Goal: Task Accomplishment & Management: Complete application form

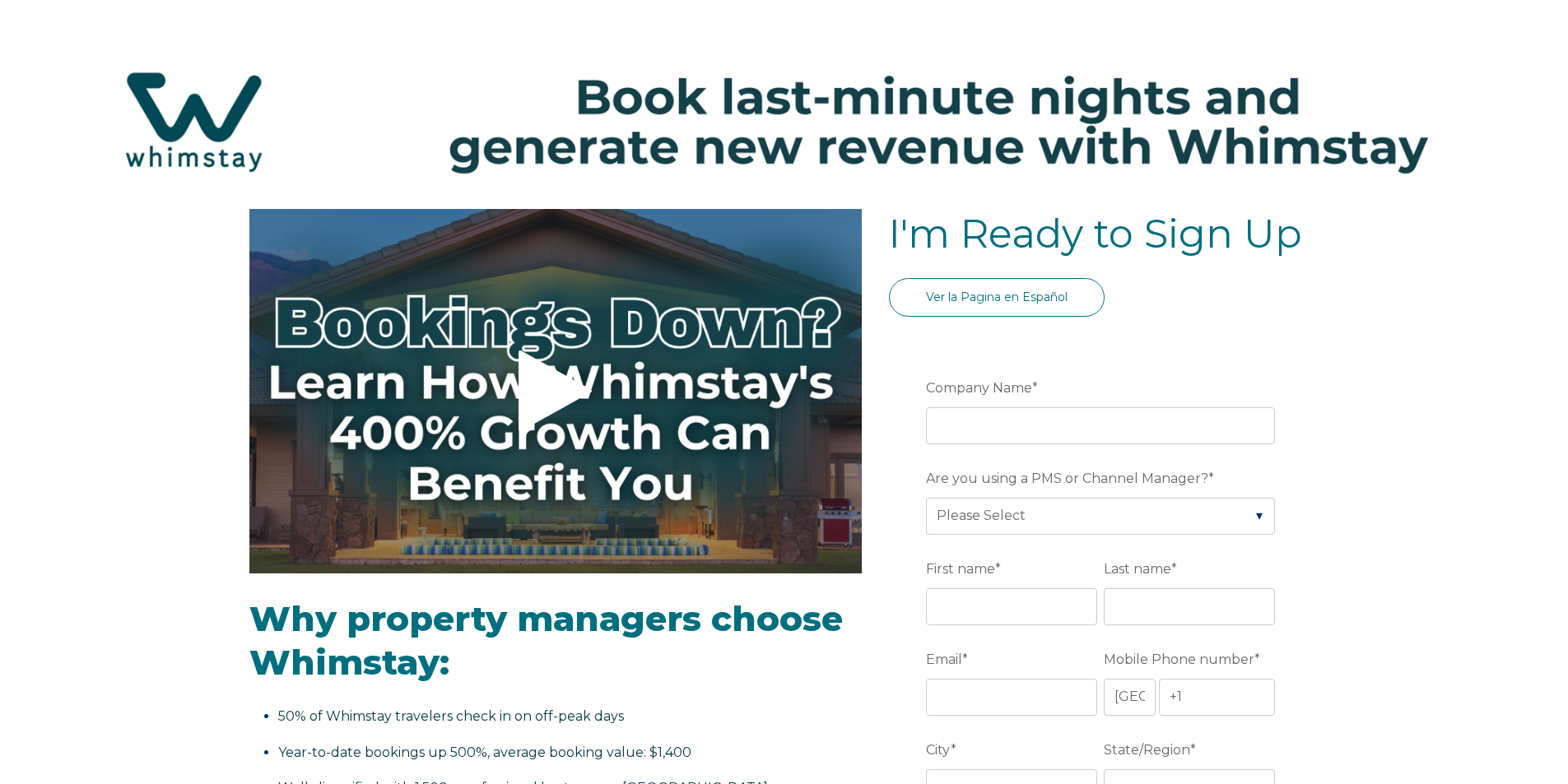
select select "US"
select select "Standard"
click at [996, 424] on input "Company Name *" at bounding box center [1100, 426] width 349 height 37
type input "Scimitar Ridge Ranch"
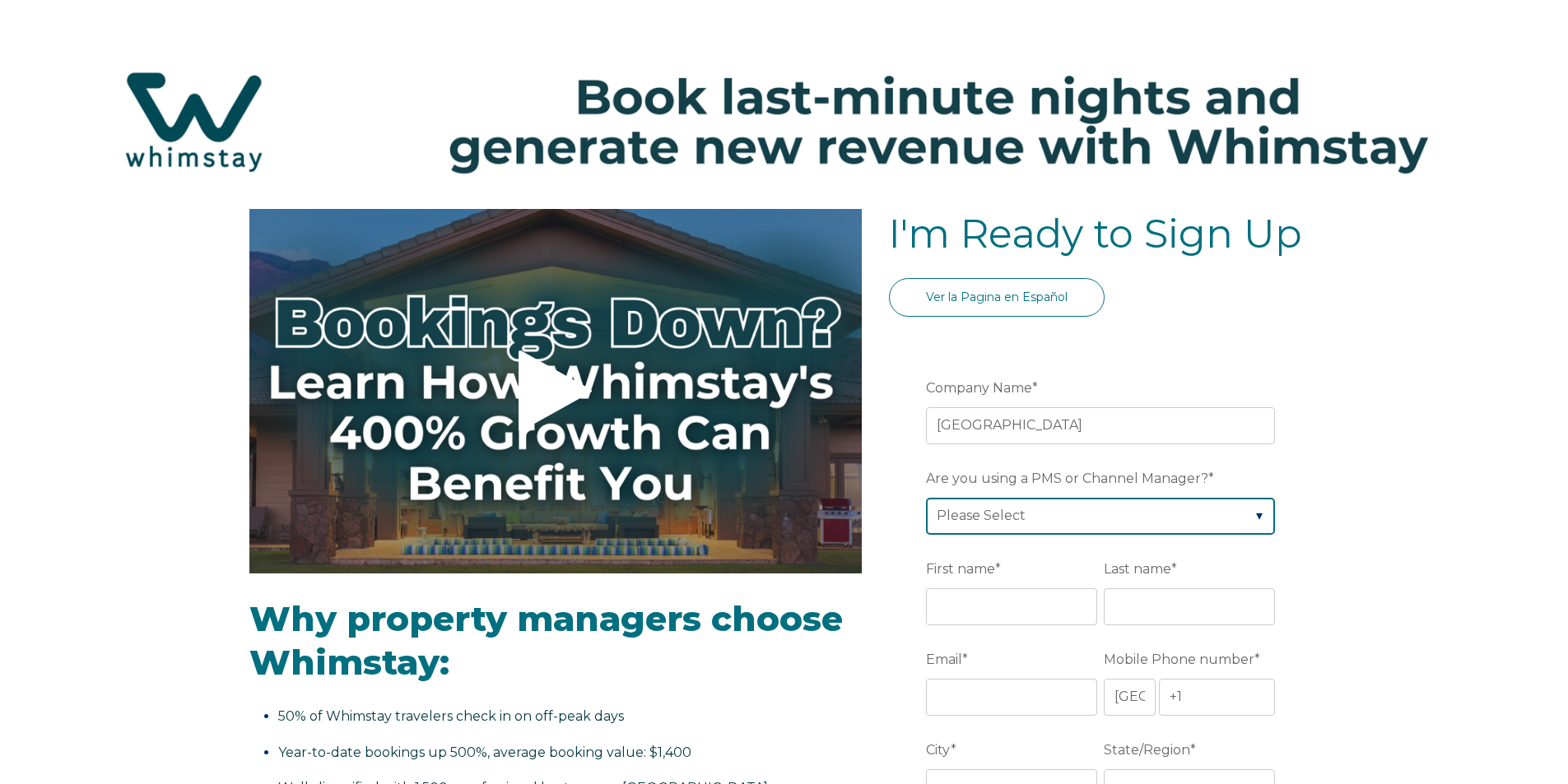
click at [952, 515] on select "Please Select Barefoot BookingPal Boost Brightside CiiRUS Escapia Guesty Hostaw…" at bounding box center [1100, 517] width 349 height 37
select select "Guesty"
click at [926, 498] on select "Please Select Barefoot BookingPal Boost Brightside CiiRUS Escapia Guesty Hostaw…" at bounding box center [1100, 517] width 349 height 37
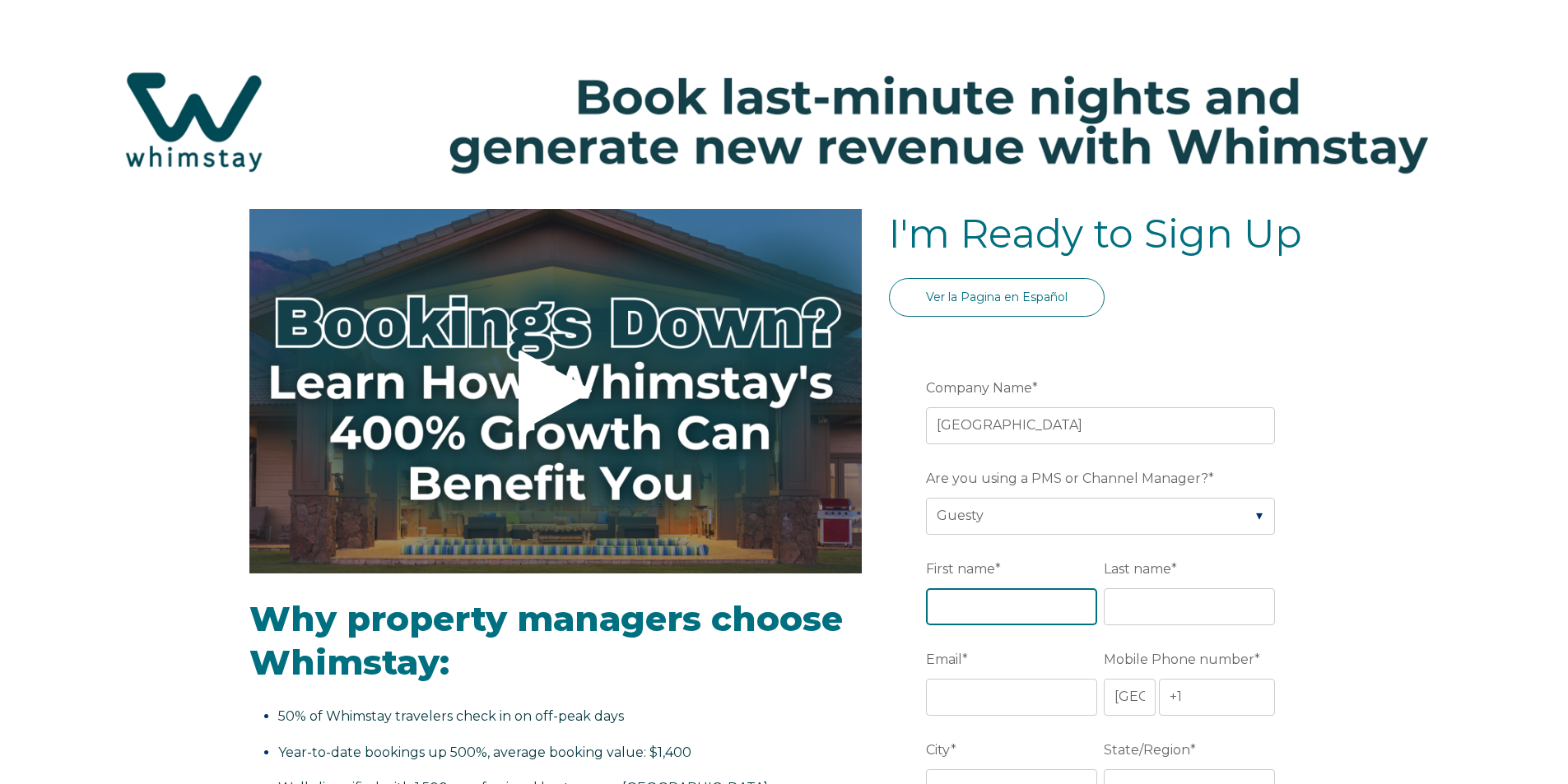
click at [1009, 614] on input "First name *" at bounding box center [1012, 607] width 171 height 37
type input "Valeriy"
type input "Karcha"
click at [1003, 699] on input "Email *" at bounding box center [1012, 698] width 171 height 37
type input "[EMAIL_ADDRESS][DOMAIN_NAME]"
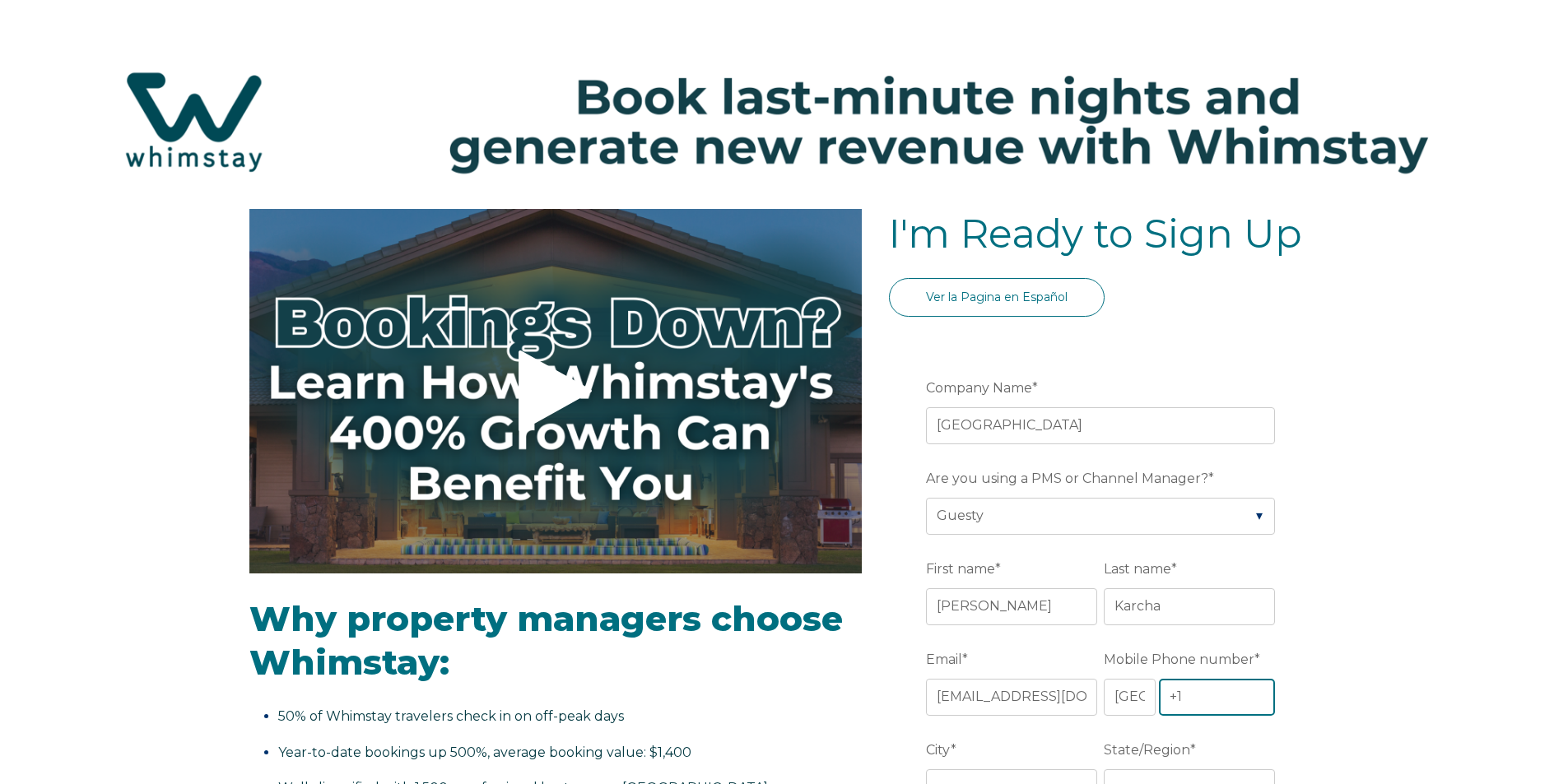
click at [1197, 703] on input "+1" at bounding box center [1217, 698] width 117 height 37
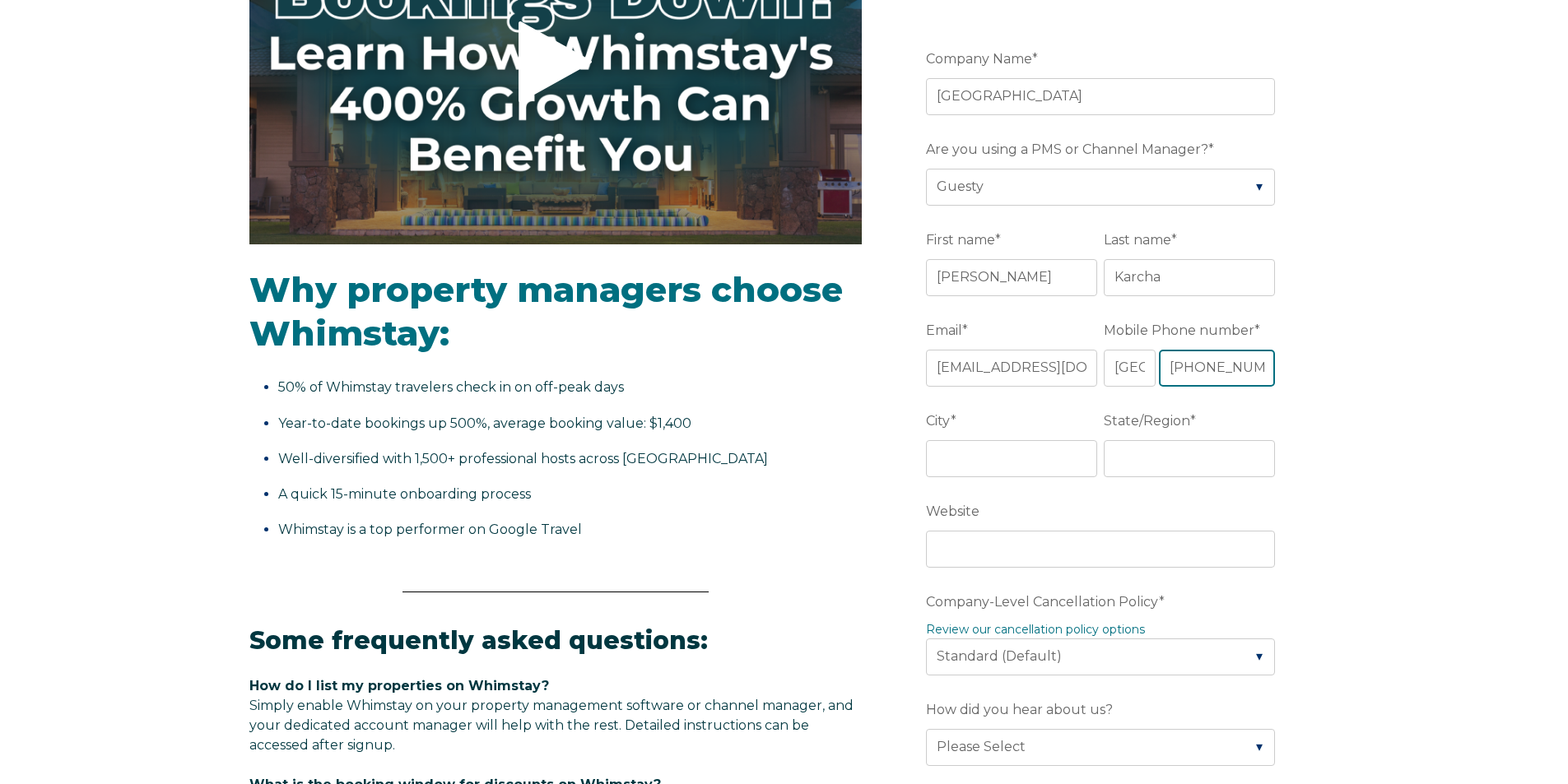
type input "+1 3608108583"
click at [965, 468] on input "City *" at bounding box center [1012, 458] width 171 height 37
type input "Anacortes"
type input "WA"
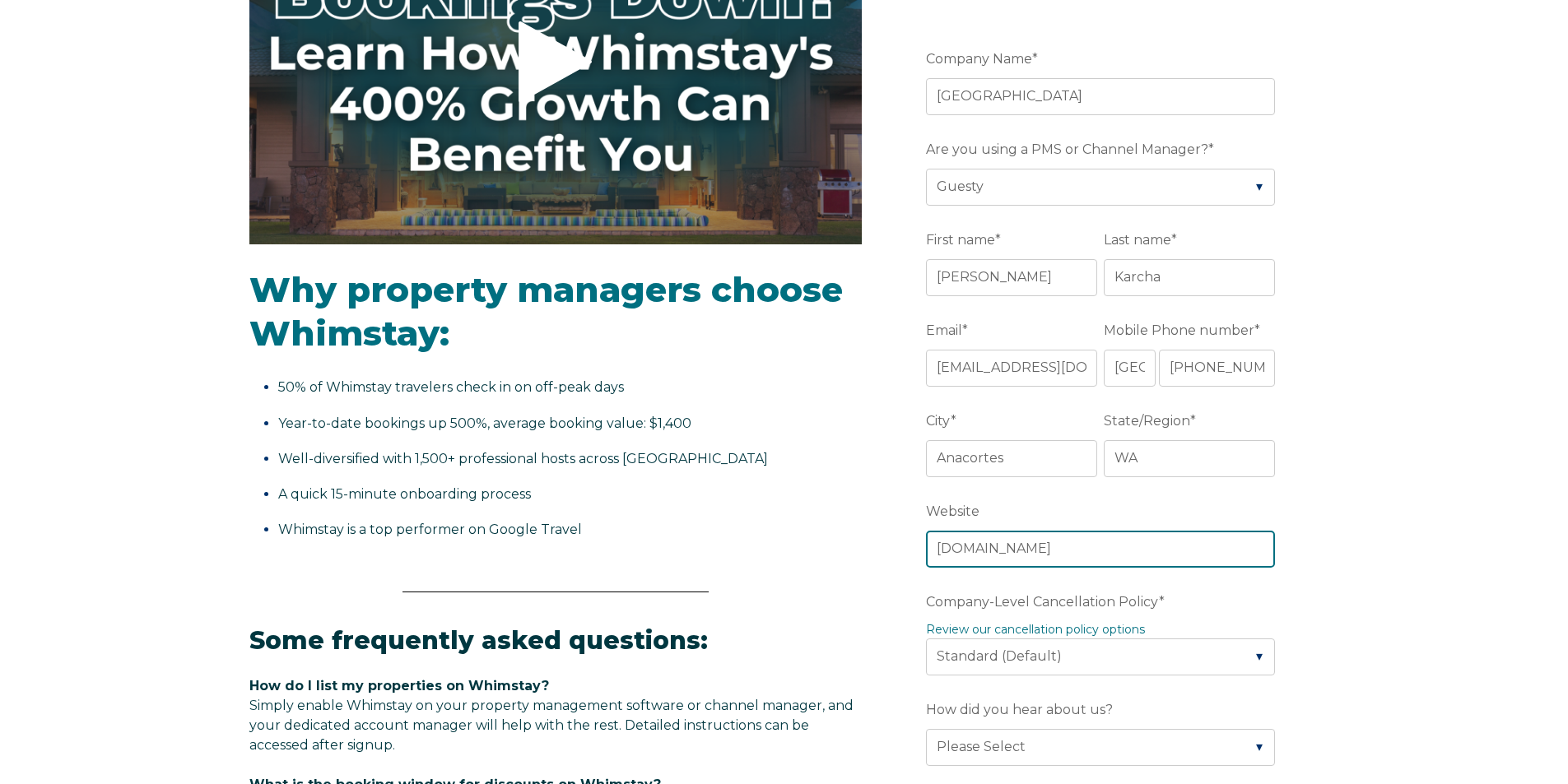
scroll to position [412, 0]
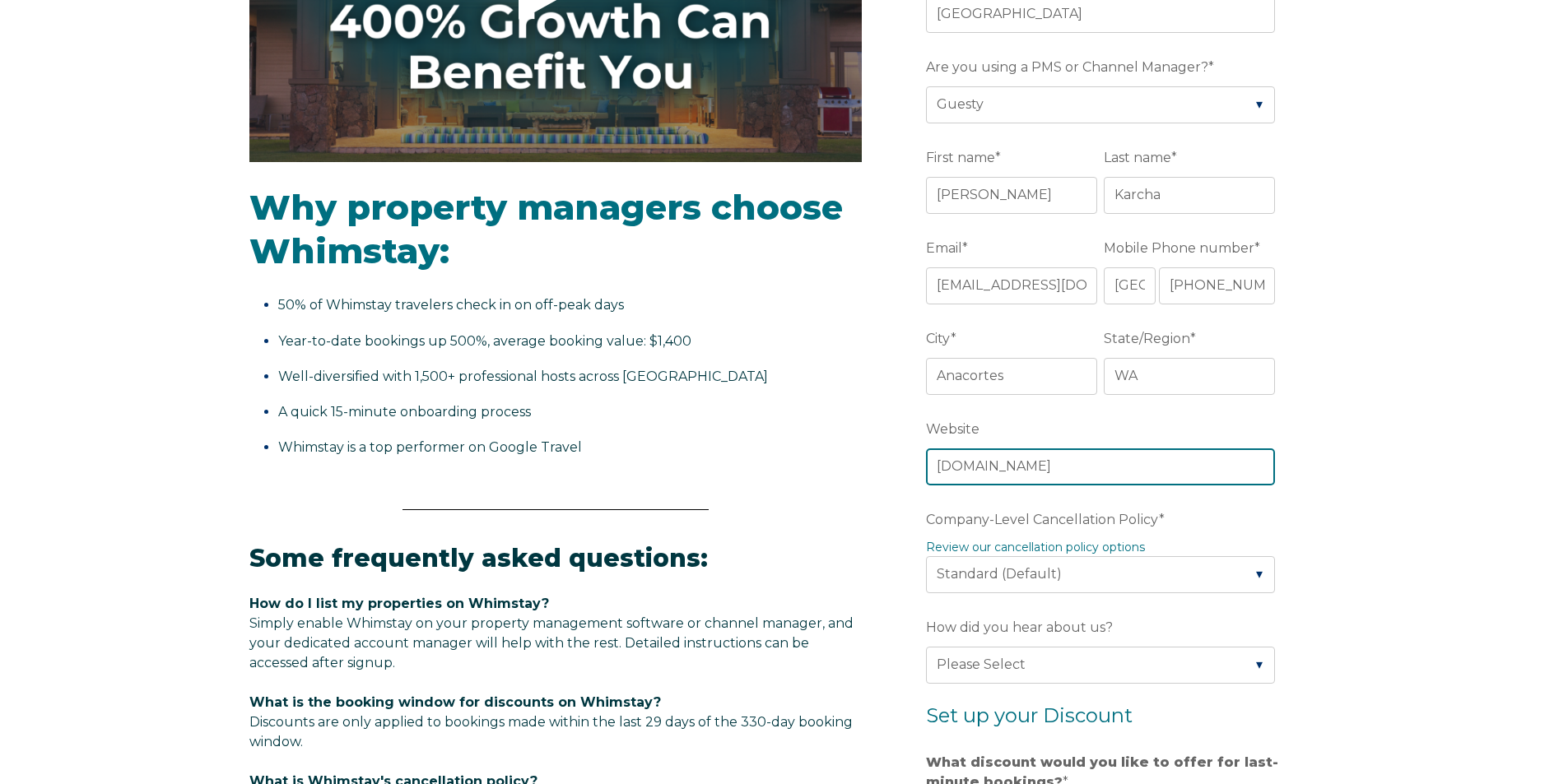
type input "visitscimitar.com"
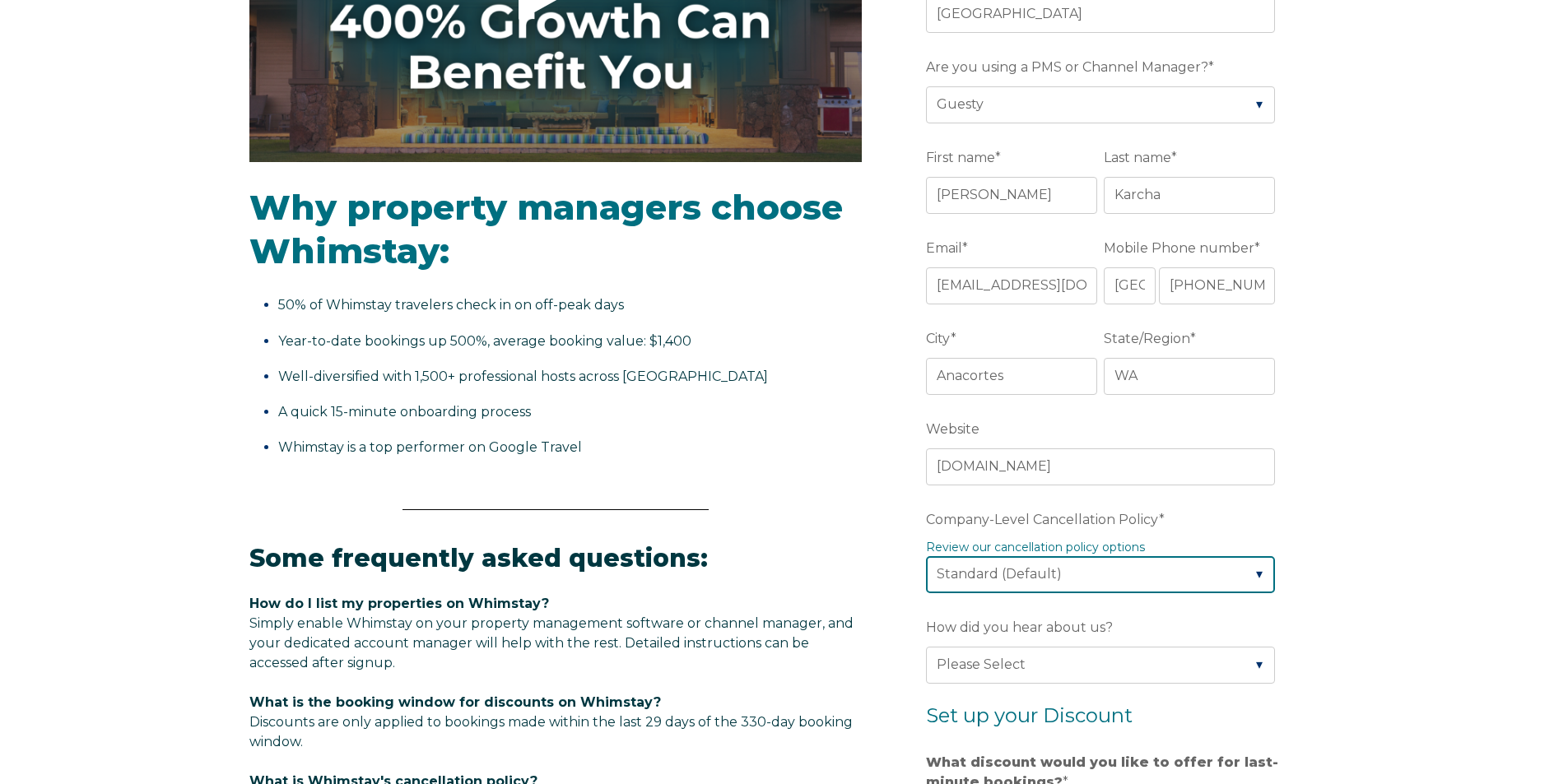
click at [1081, 581] on select "Please Select Partial Standard (Default) Moderate Strict" at bounding box center [1100, 575] width 349 height 37
select select "Strict"
click at [926, 556] on select "Please Select Partial Standard (Default) Moderate Strict" at bounding box center [1100, 575] width 349 height 37
click at [1357, 579] on div "Video player - SSOB Pitch Vid Thumbnail - Click to play video Why property mana…" at bounding box center [784, 581] width 1568 height 1568
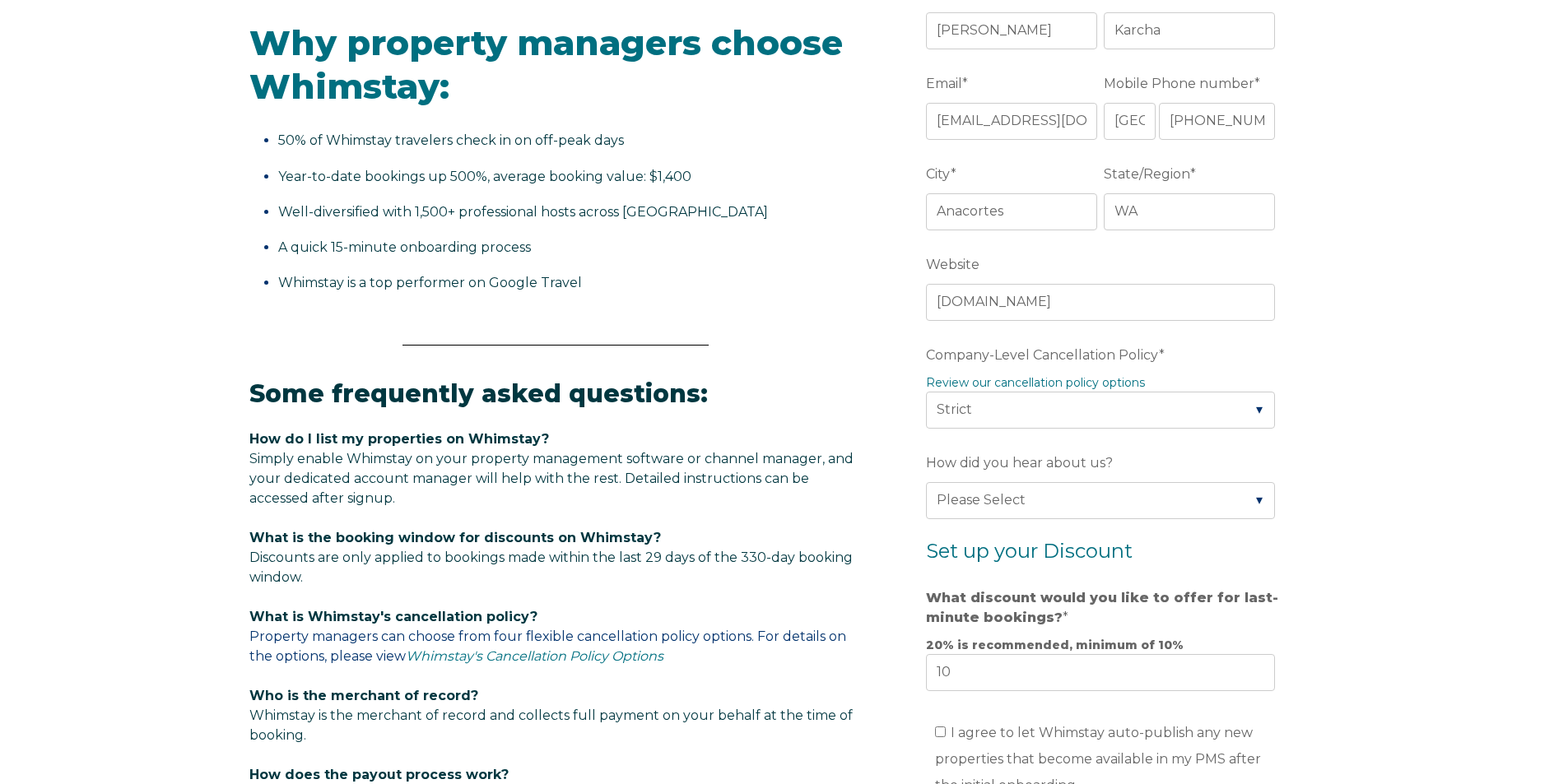
scroll to position [659, 0]
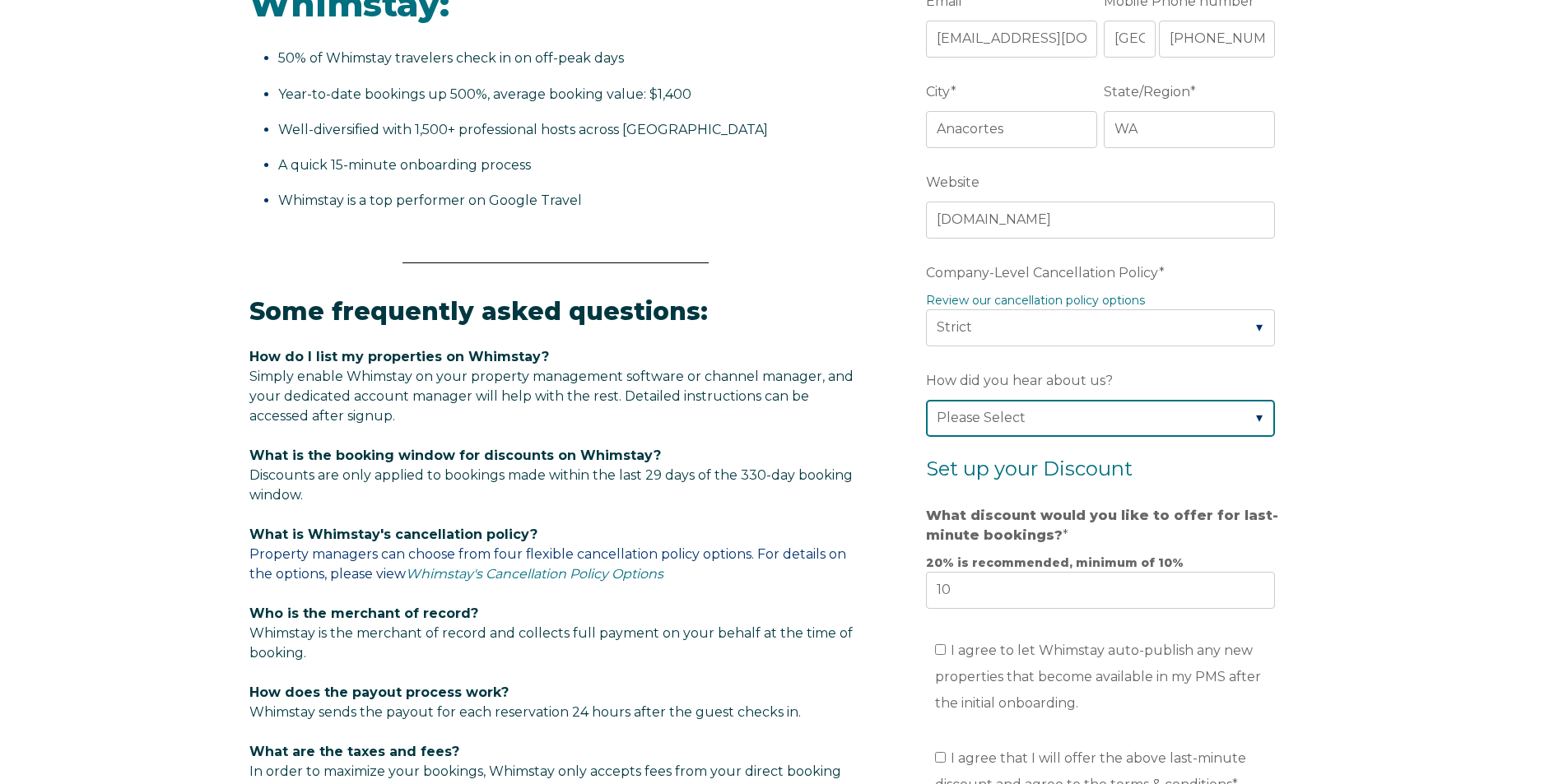
click at [1119, 413] on select "Please Select Found Whimstay through a Google search Direct outreach from a Whi…" at bounding box center [1100, 419] width 349 height 37
select select "Event or Conference"
click at [926, 400] on select "Please Select Found Whimstay through a Google search Direct outreach from a Whi…" at bounding box center [1100, 419] width 349 height 37
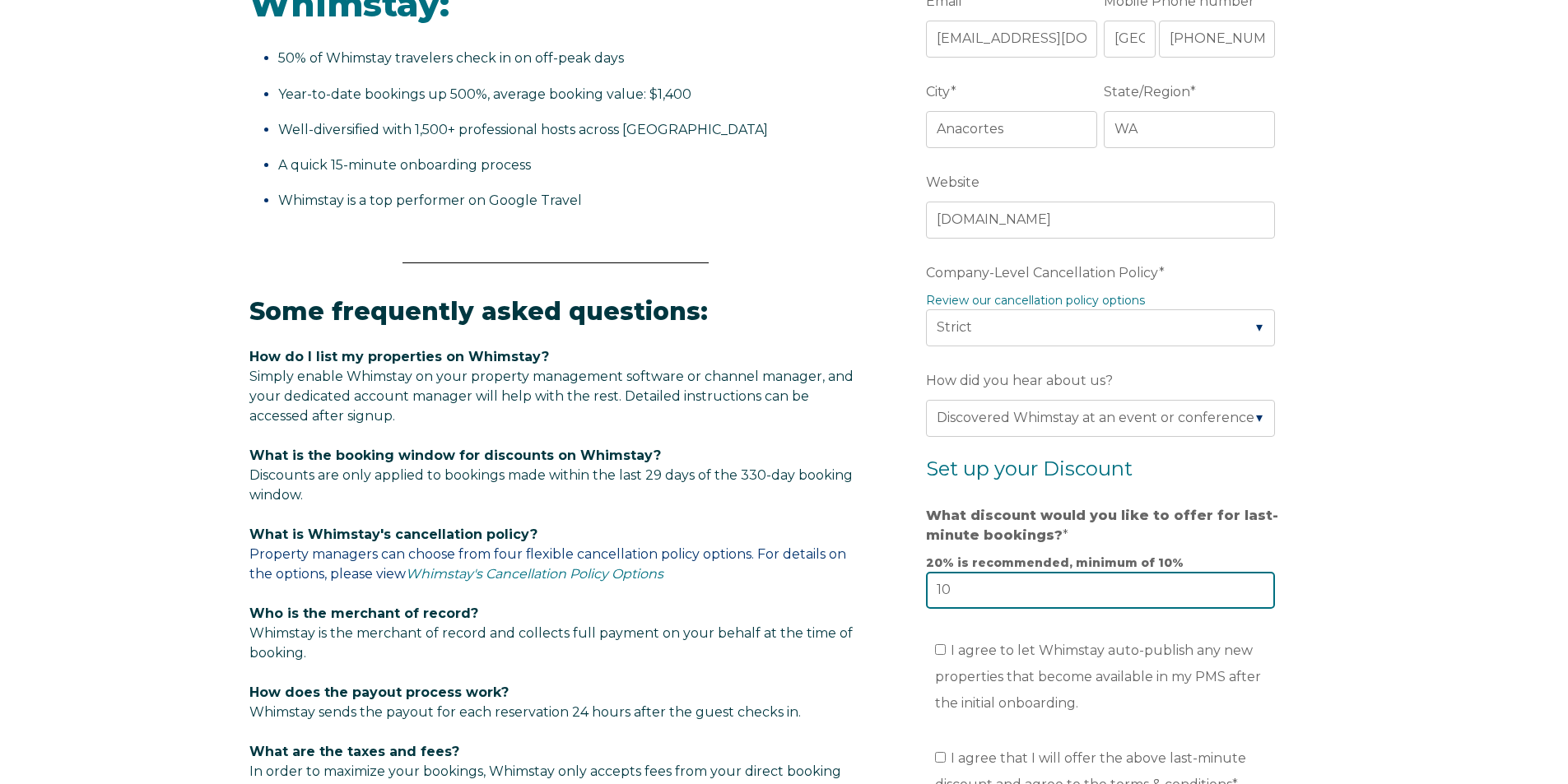
drag, startPoint x: 1070, startPoint y: 590, endPoint x: 868, endPoint y: 598, distance: 202.2
click at [868, 598] on div "Video player - SSOB Pitch Vid Thumbnail - Click to play video Why property mana…" at bounding box center [784, 301] width 1070 height 1502
click at [1445, 537] on div "Video player - SSOB Pitch Vid Thumbnail - Click to play video Why property mana…" at bounding box center [784, 335] width 1568 height 1568
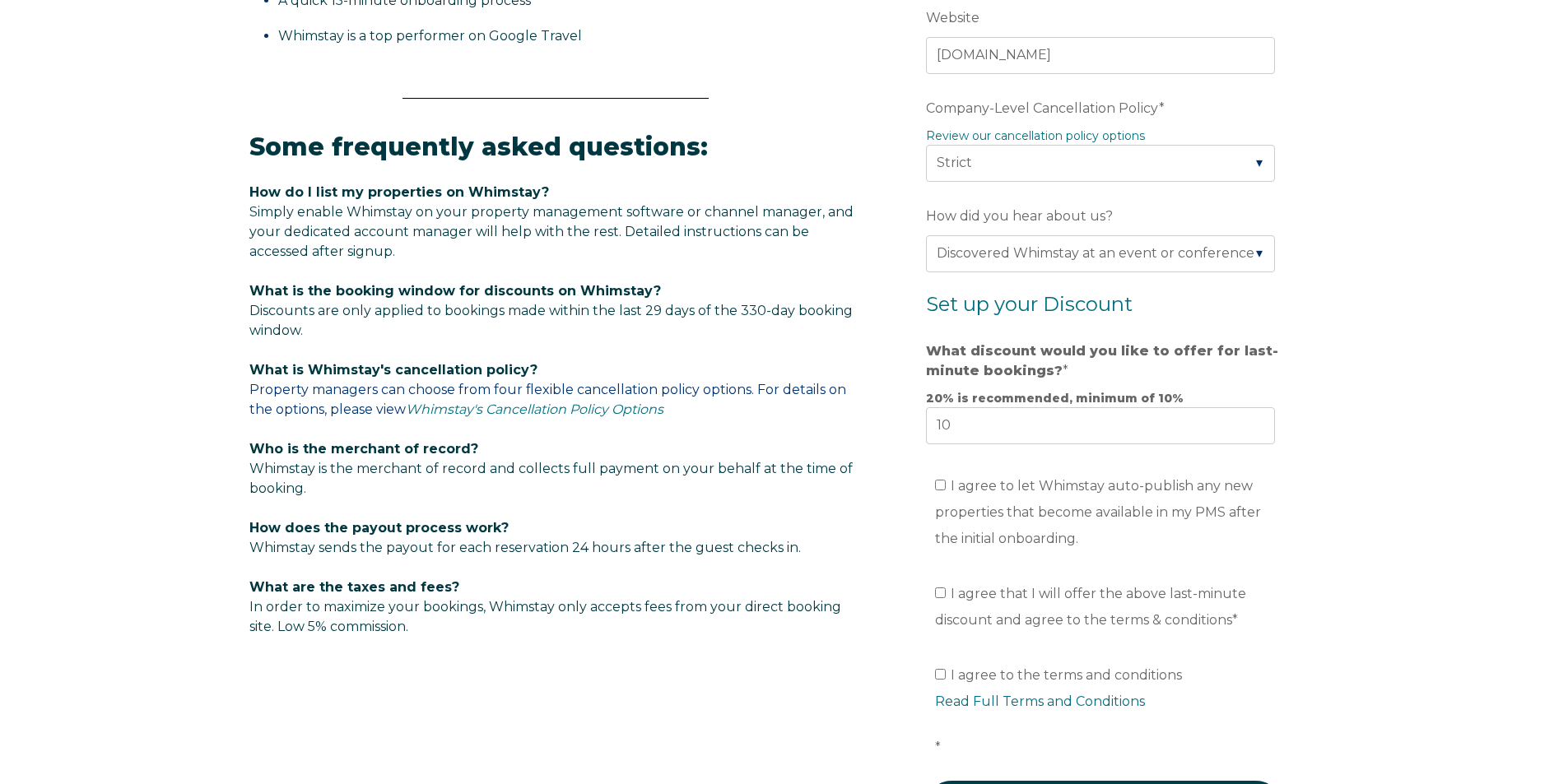
scroll to position [905, 0]
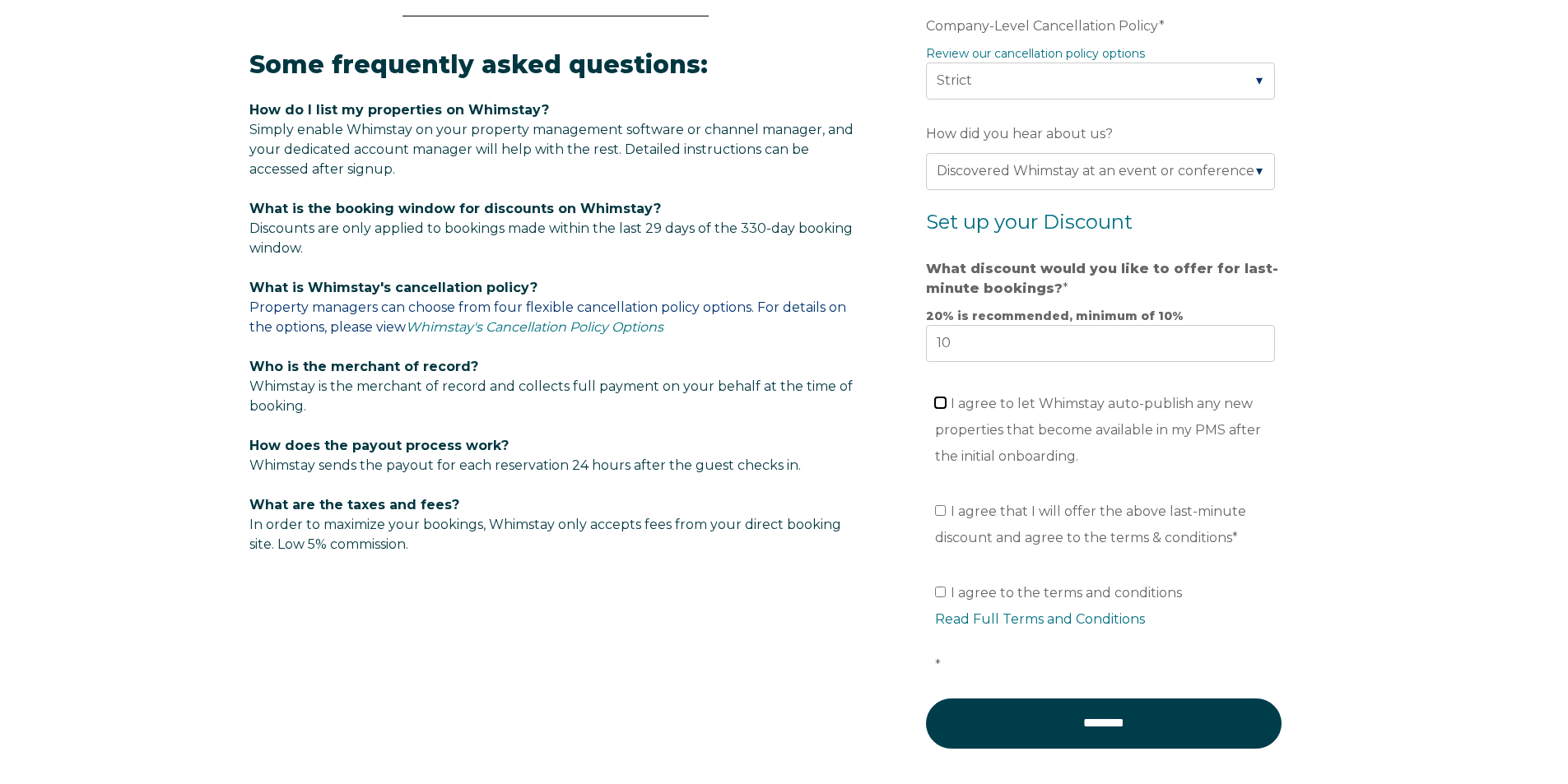
click at [941, 398] on input "I agree to let Whimstay auto-publish any new properties that become available i…" at bounding box center [940, 403] width 11 height 11
checkbox input "true"
click at [936, 506] on input "I agree that I will offer the above last-minute discount and agree to the terms…" at bounding box center [940, 511] width 11 height 11
checkbox input "true"
click at [942, 591] on input "I agree to the terms and conditions Read Full Terms and Conditions *" at bounding box center [940, 592] width 11 height 11
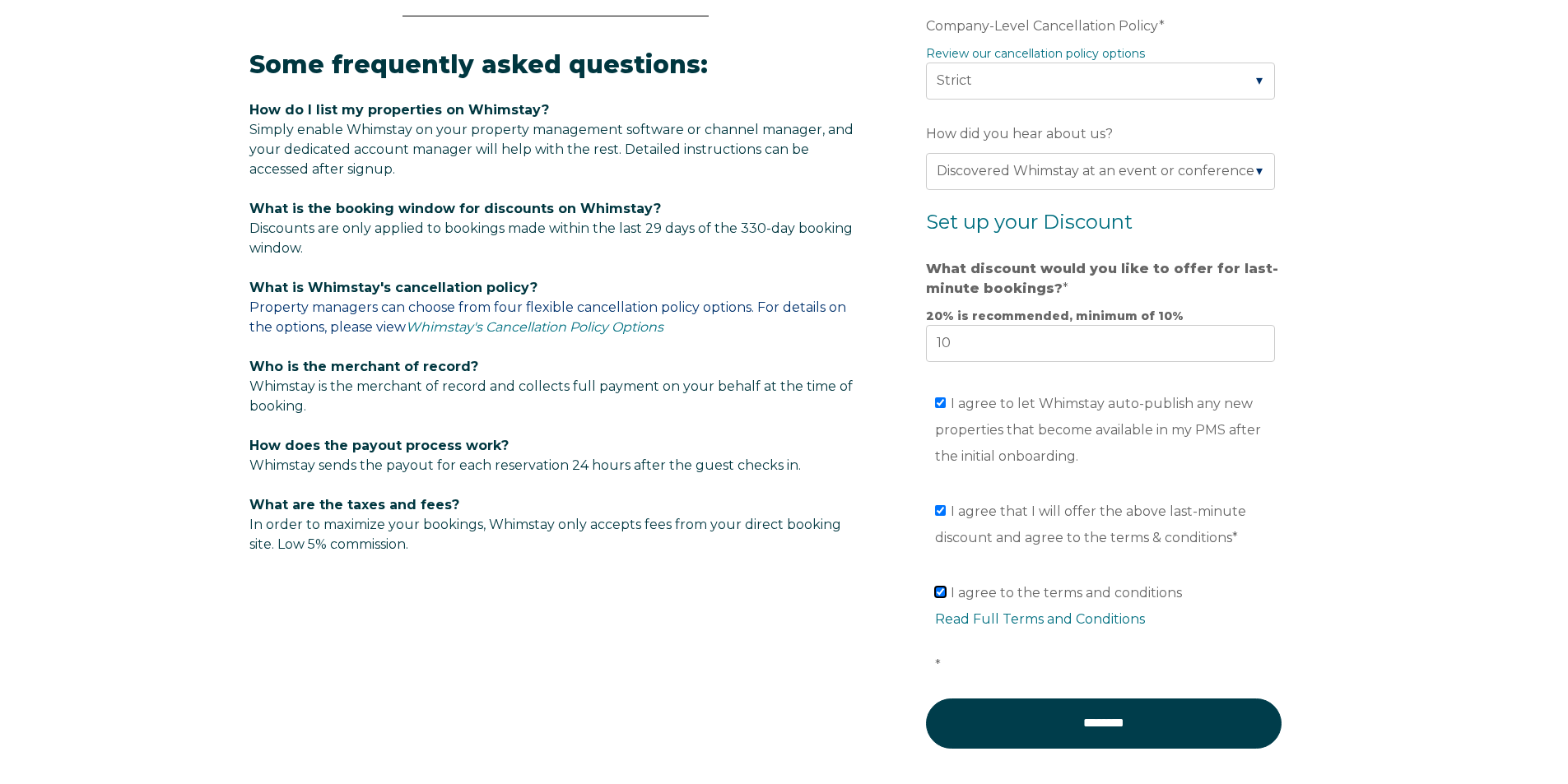
checkbox input "true"
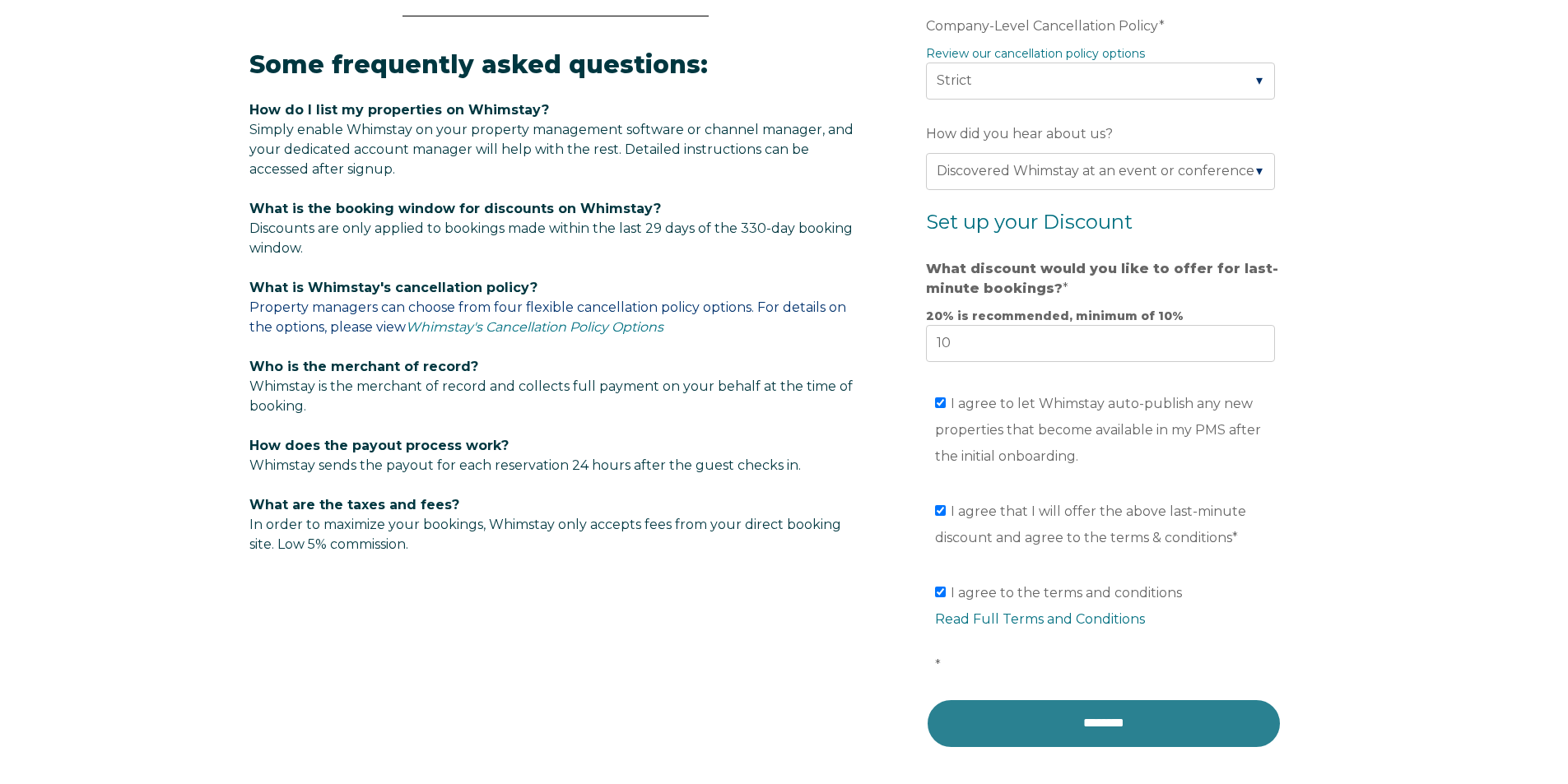
click at [1159, 724] on input "********" at bounding box center [1104, 723] width 355 height 49
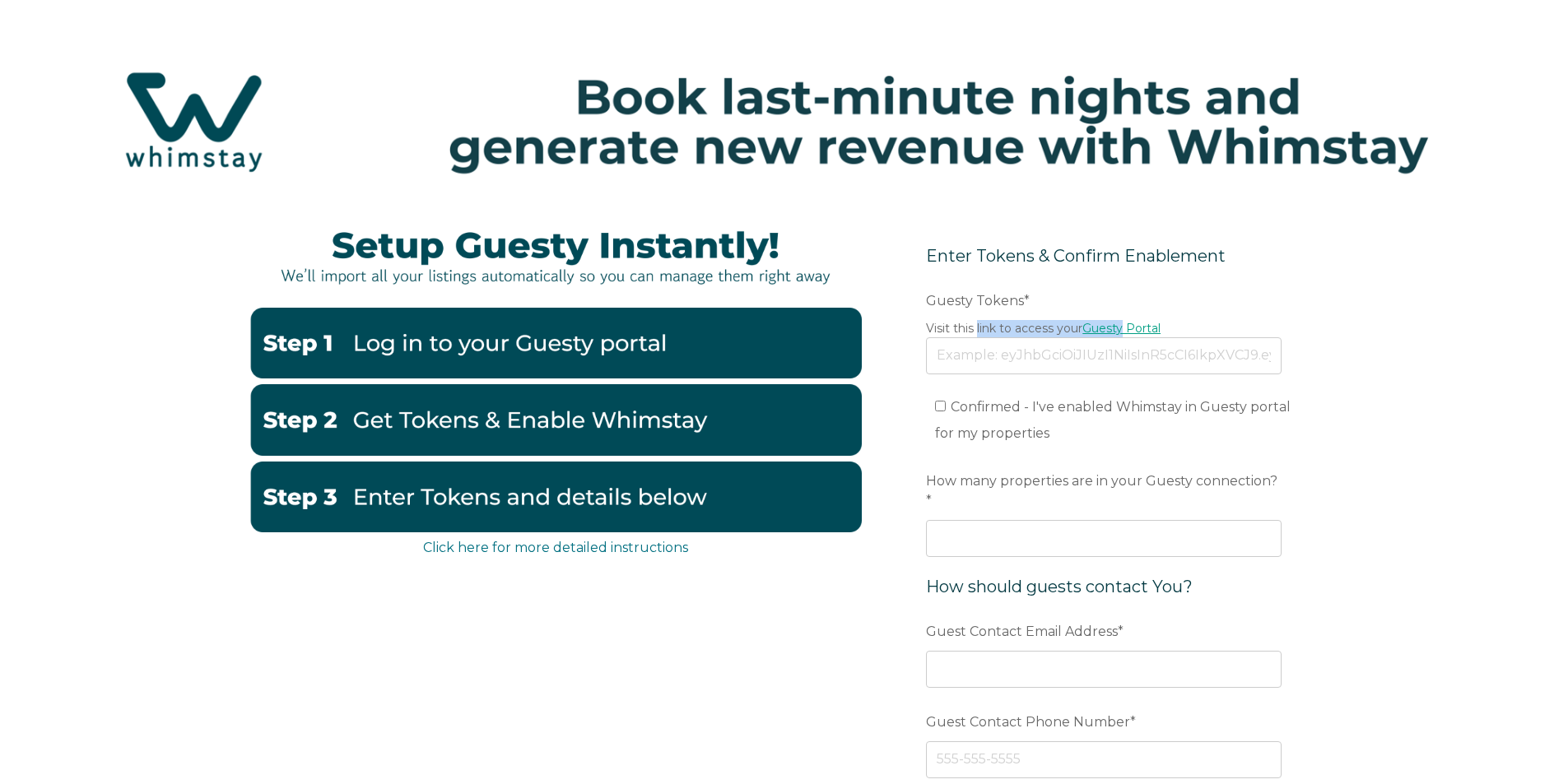
drag, startPoint x: 978, startPoint y: 331, endPoint x: 1126, endPoint y: 330, distance: 148.0
click at [1126, 330] on legend "Visit this link to access your Guesty Portal" at bounding box center [1104, 329] width 355 height 17
click at [1209, 285] on form "Enter Tokens & Confirm Enablement Preferred language Email Guesty Tokens * Visi…" at bounding box center [1103, 556] width 429 height 694
click at [1139, 328] on link "Guesty Portal" at bounding box center [1121, 329] width 78 height 15
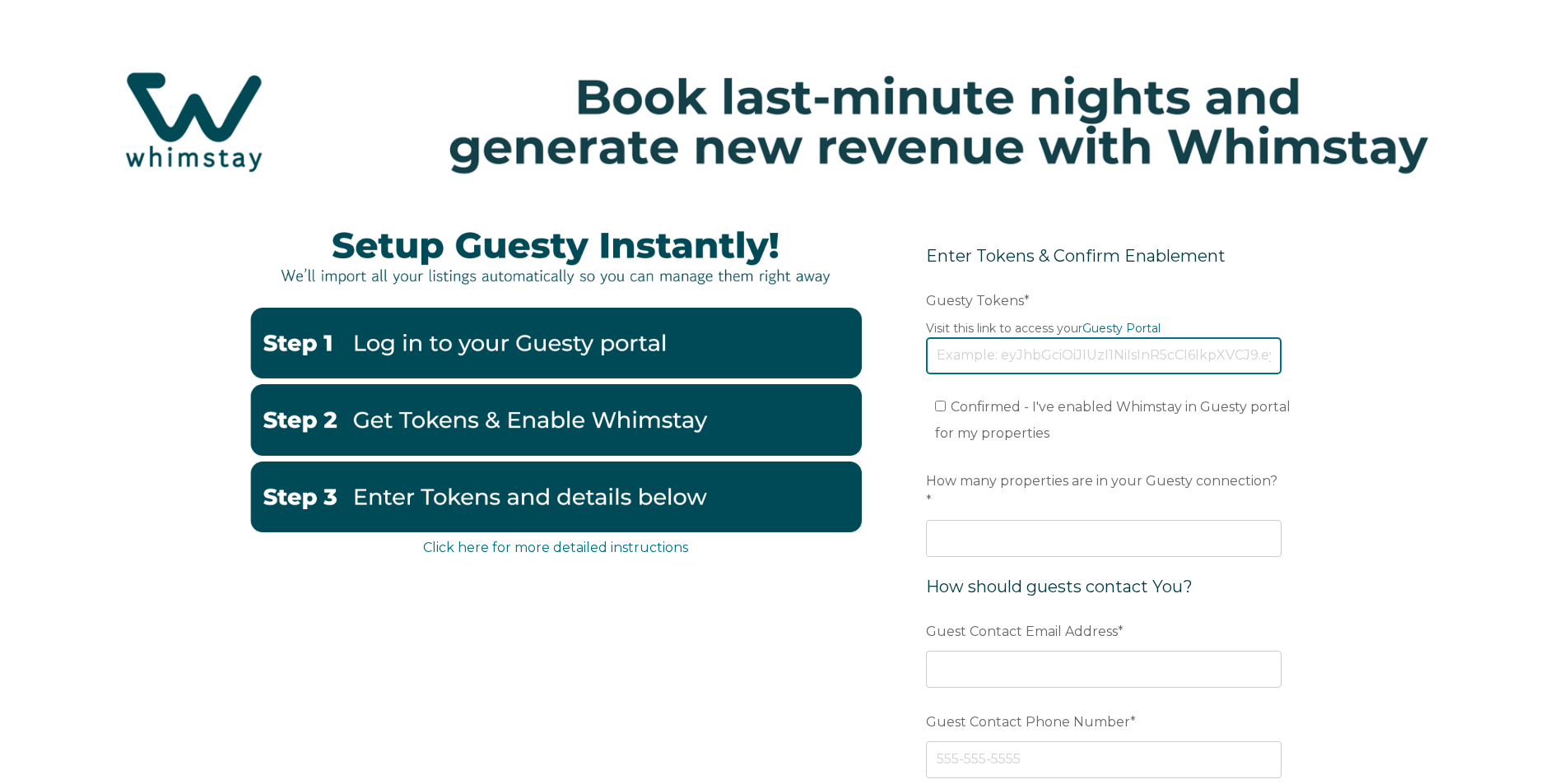
click at [1037, 355] on input "Guesty Tokens *" at bounding box center [1104, 355] width 355 height 37
paste input "[SECURITY_DATA]"
type input "[SECURITY_DATA]"
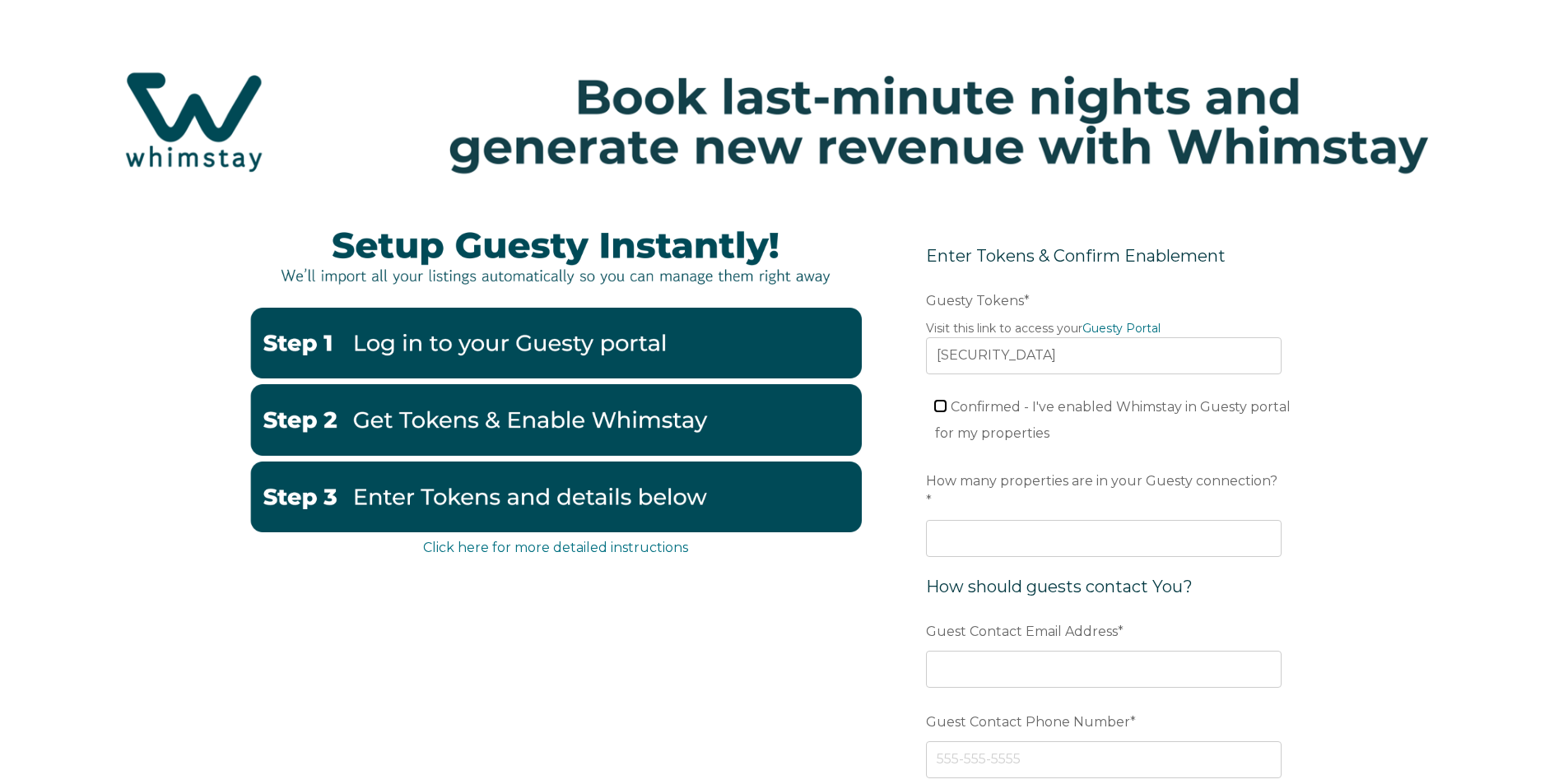
scroll to position [0, 0]
click at [938, 403] on input "Confirmed - I've enabled Whimstay in Guesty portal for my properties" at bounding box center [940, 406] width 11 height 11
checkbox input "true"
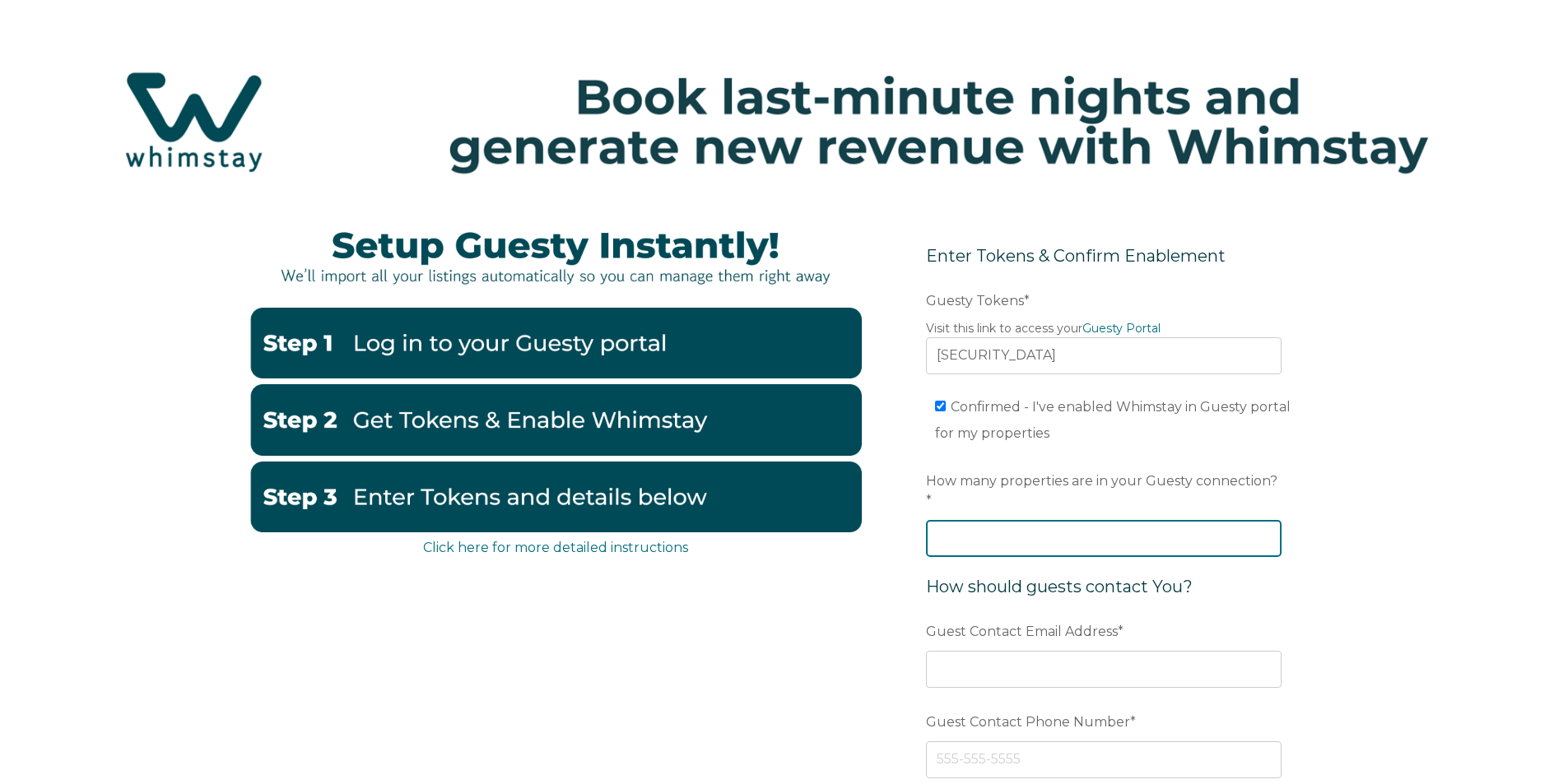
drag, startPoint x: 1174, startPoint y: 512, endPoint x: 1183, endPoint y: 512, distance: 9.0
click at [1174, 520] on input "How many properties are in your Guesty connection? *" at bounding box center [1104, 538] width 355 height 37
click at [1267, 520] on input "1" at bounding box center [1104, 538] width 355 height 37
click at [1267, 520] on input "2" at bounding box center [1104, 538] width 355 height 37
click at [1267, 520] on input "3" at bounding box center [1104, 538] width 355 height 37
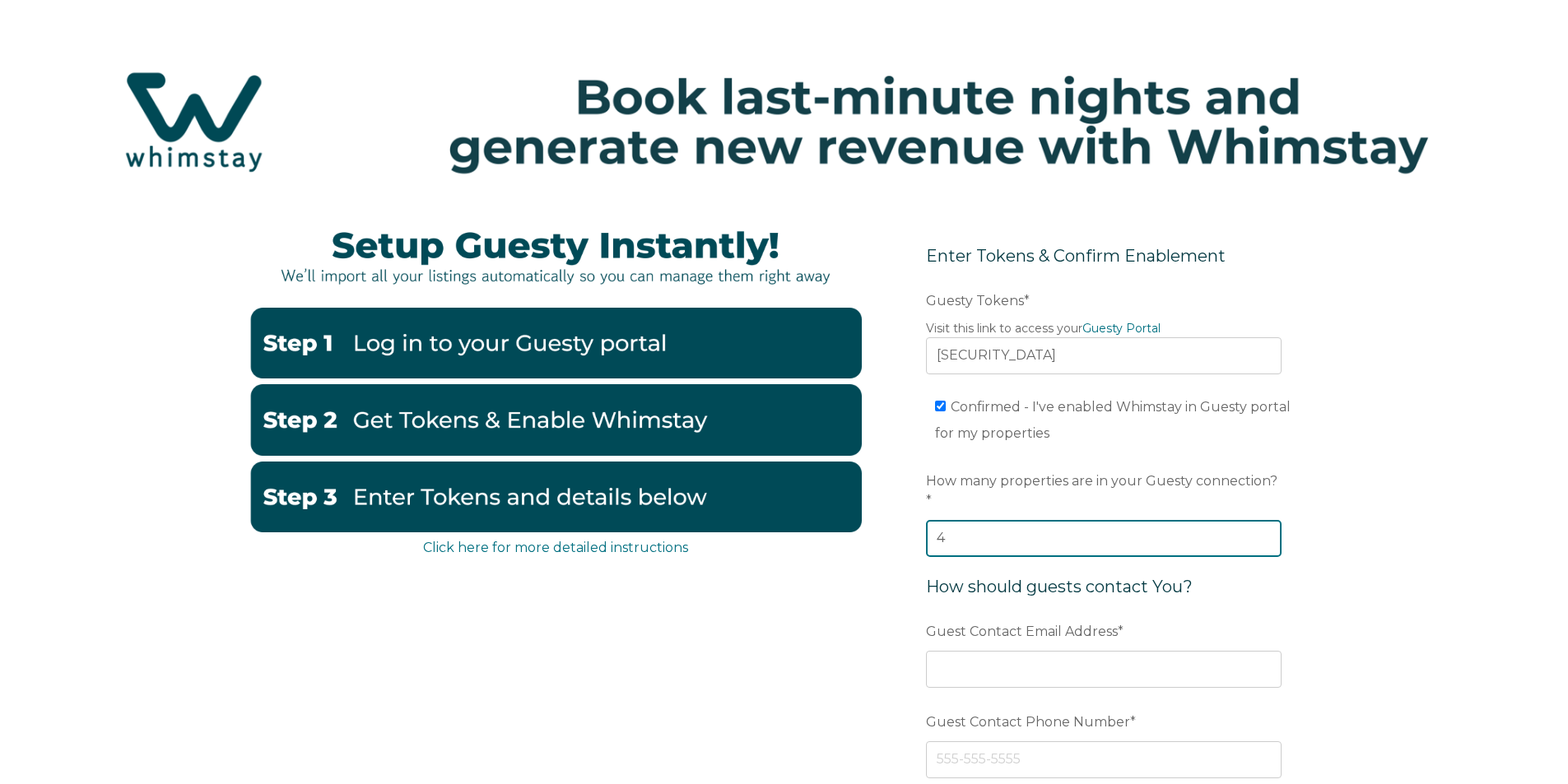
click at [1267, 520] on input "4" at bounding box center [1104, 538] width 355 height 37
type input "5"
click at [1267, 520] on input "5" at bounding box center [1104, 538] width 355 height 37
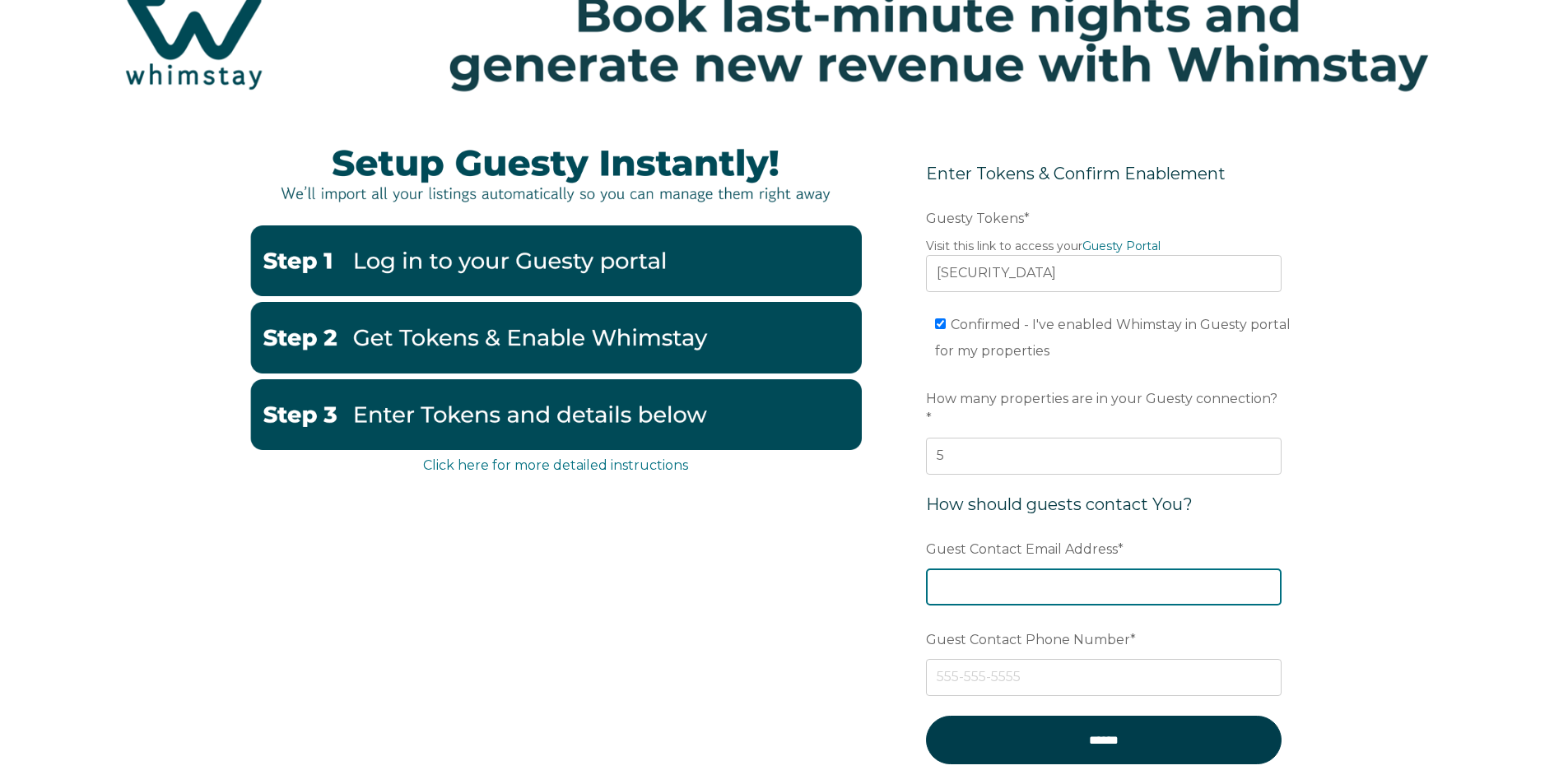
click at [1017, 569] on input "Guest Contact Email Address *" at bounding box center [1104, 587] width 355 height 37
type input "[EMAIL_ADDRESS][DOMAIN_NAME]"
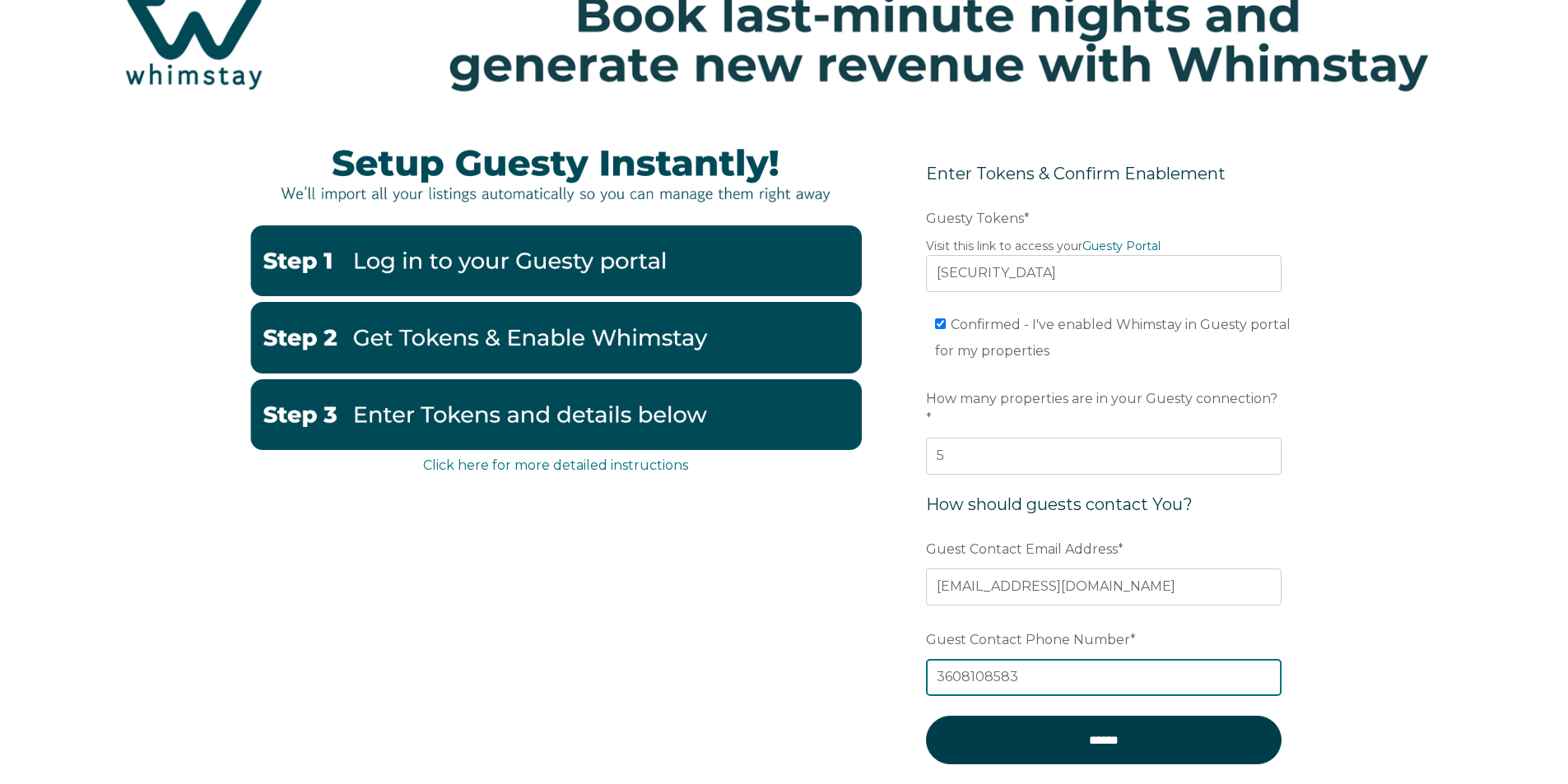
scroll to position [164, 0]
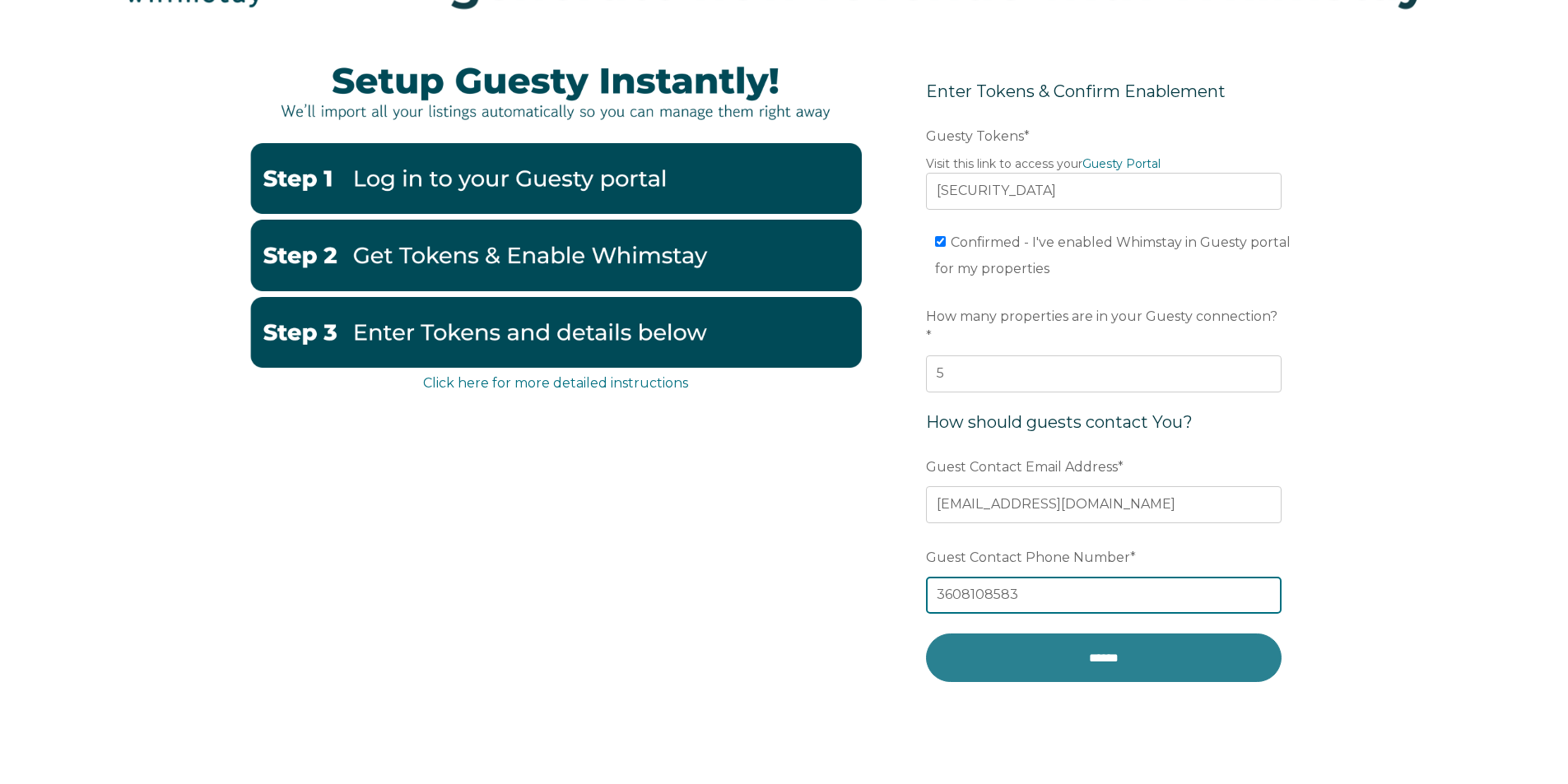
type input "3608108583"
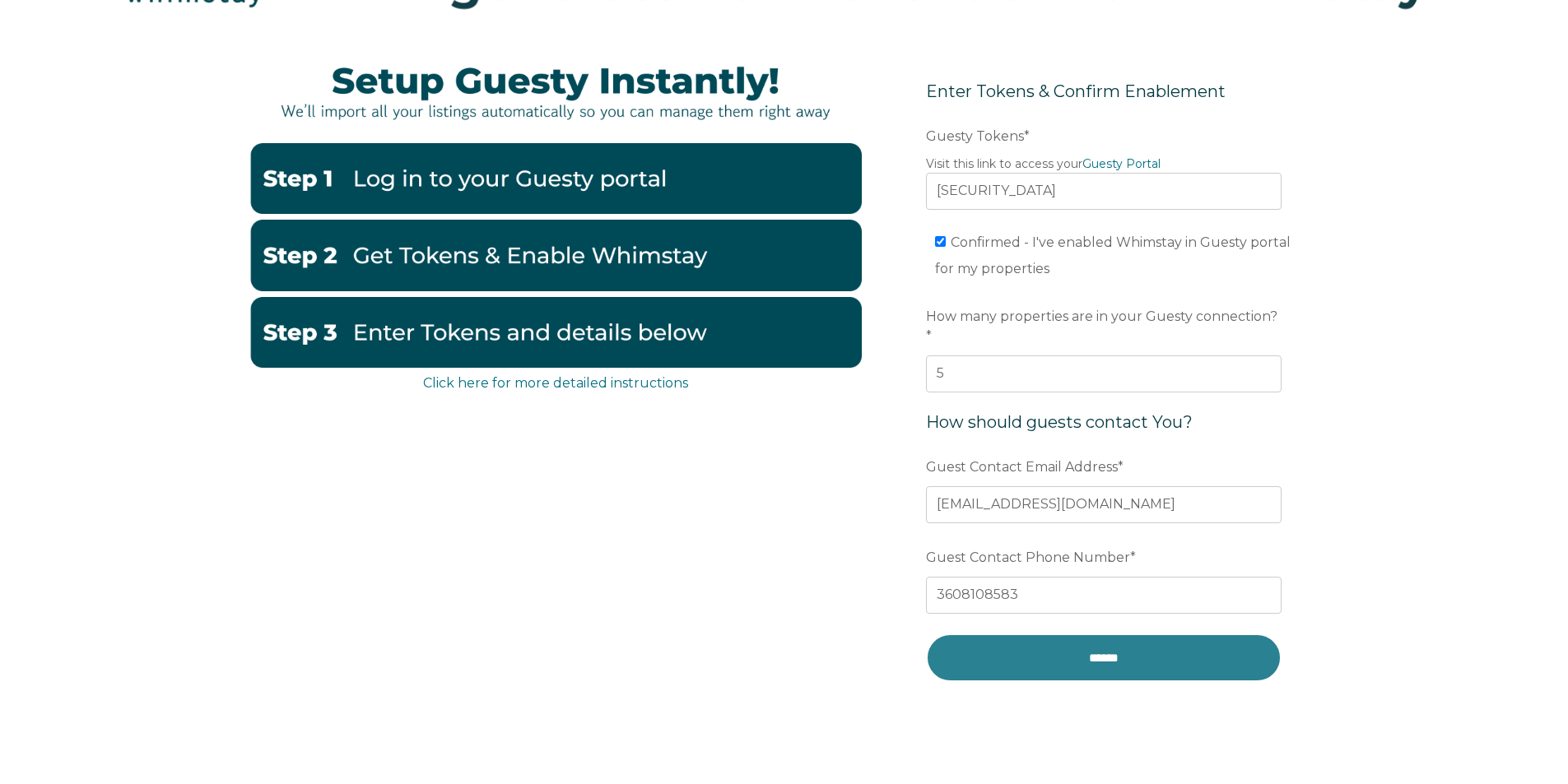
click at [1020, 634] on input "******" at bounding box center [1104, 658] width 355 height 48
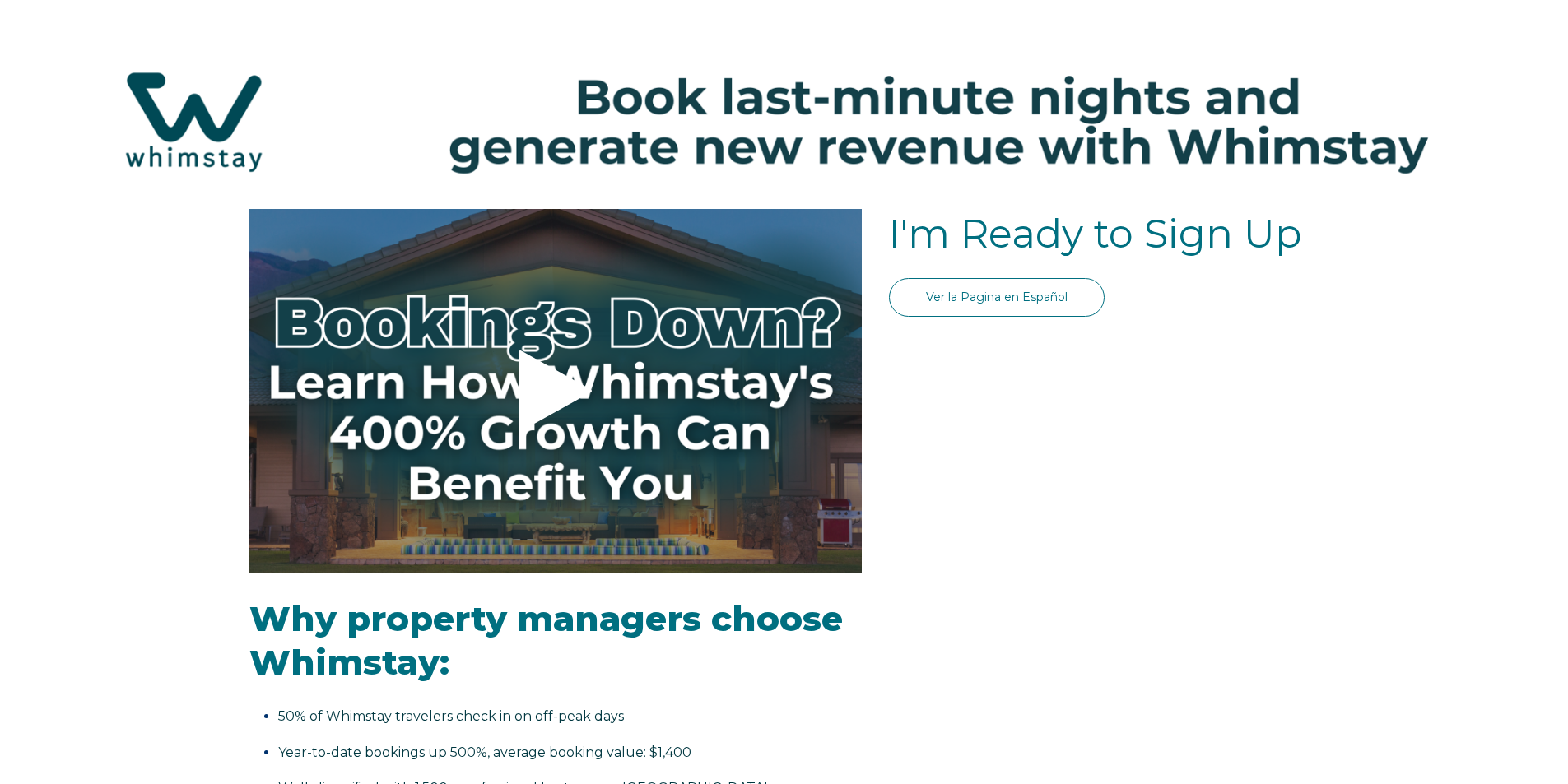
select select "US"
select select "Standard"
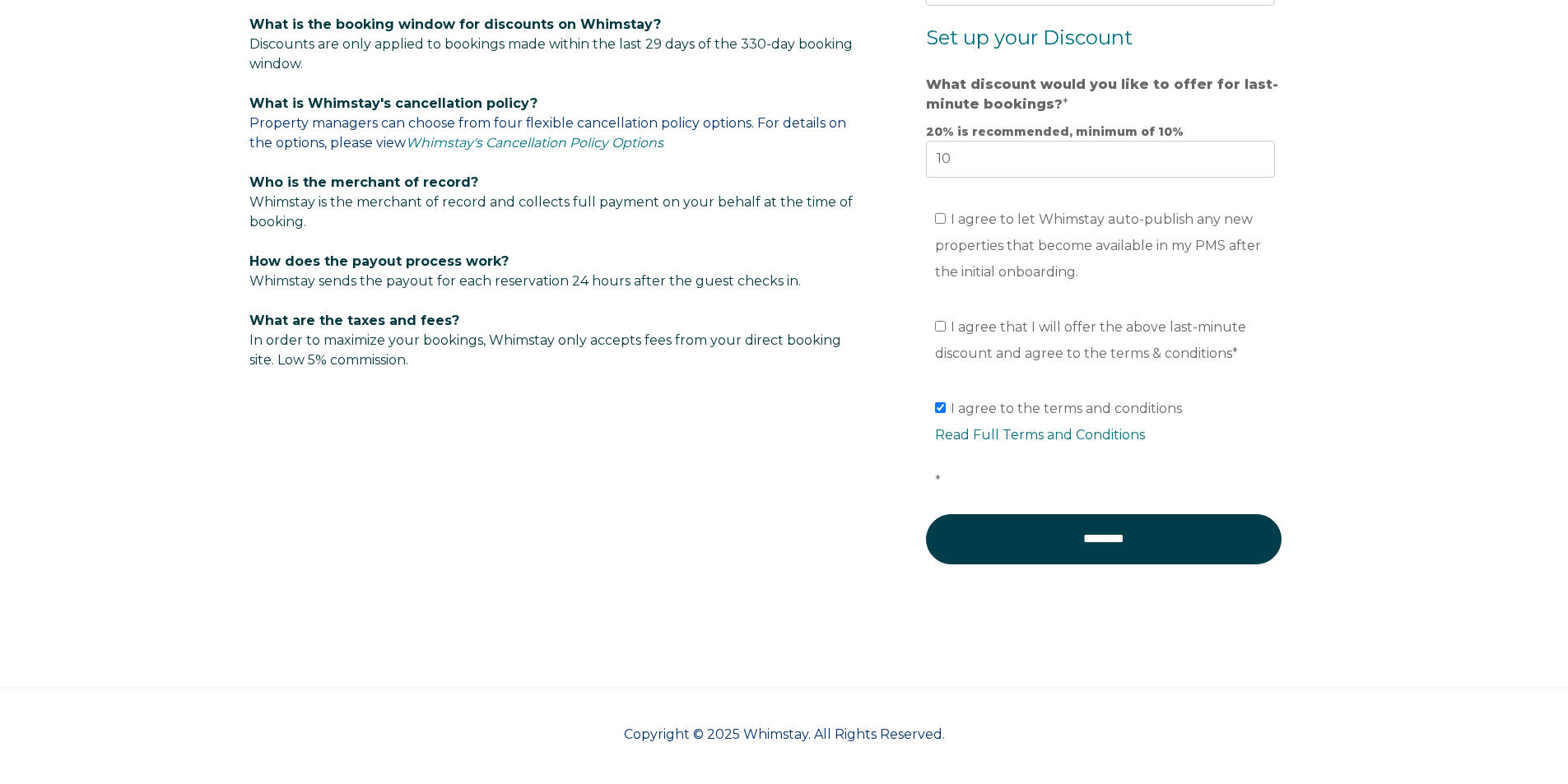
scroll to position [596, 0]
